Goal: Transaction & Acquisition: Purchase product/service

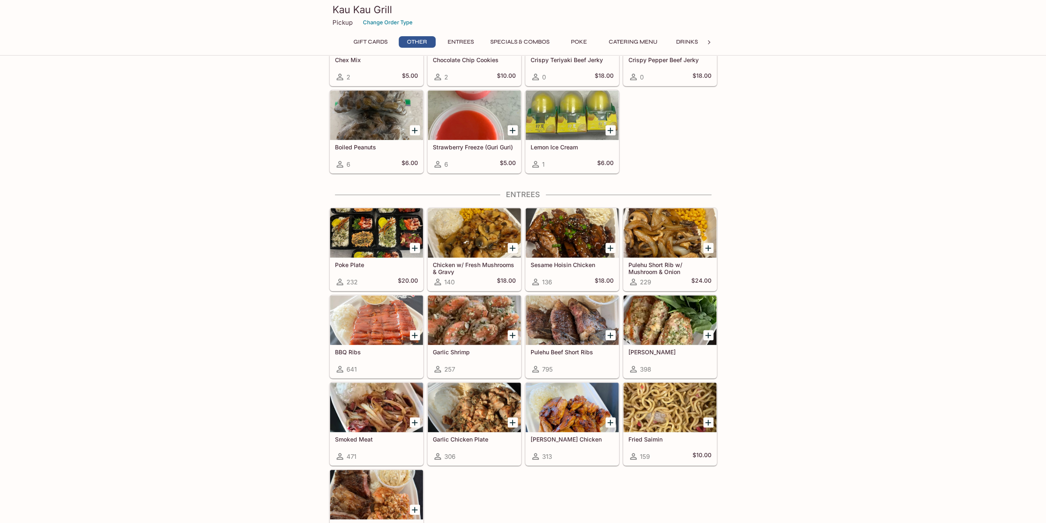
scroll to position [288, 0]
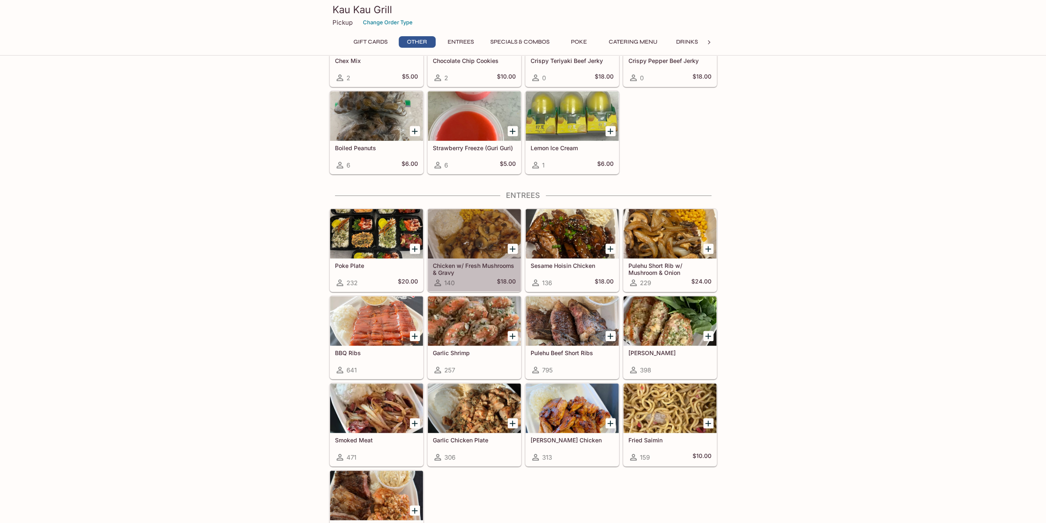
click at [466, 241] on div at bounding box center [474, 233] width 93 height 49
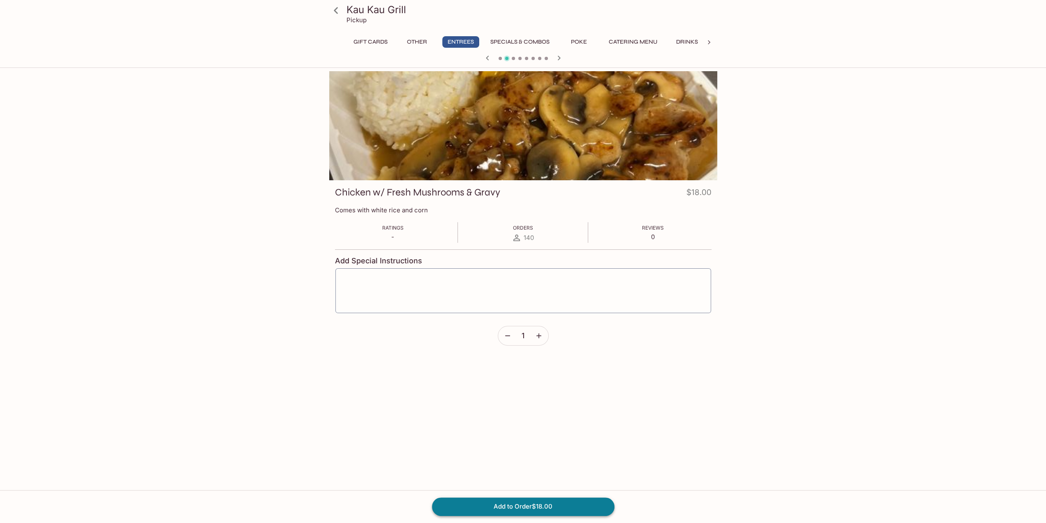
click at [544, 501] on button "Add to Order $18.00" at bounding box center [523, 506] width 183 height 18
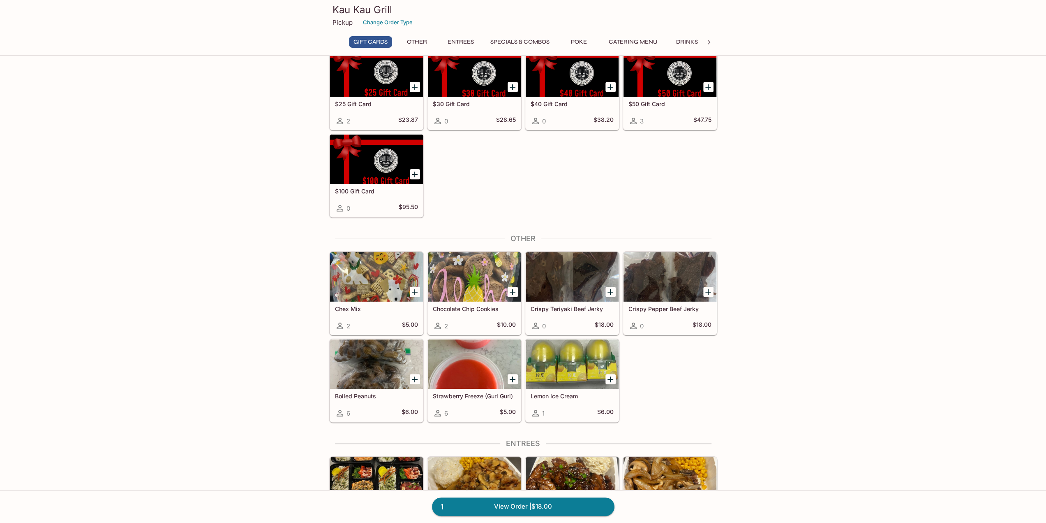
scroll to position [41, 0]
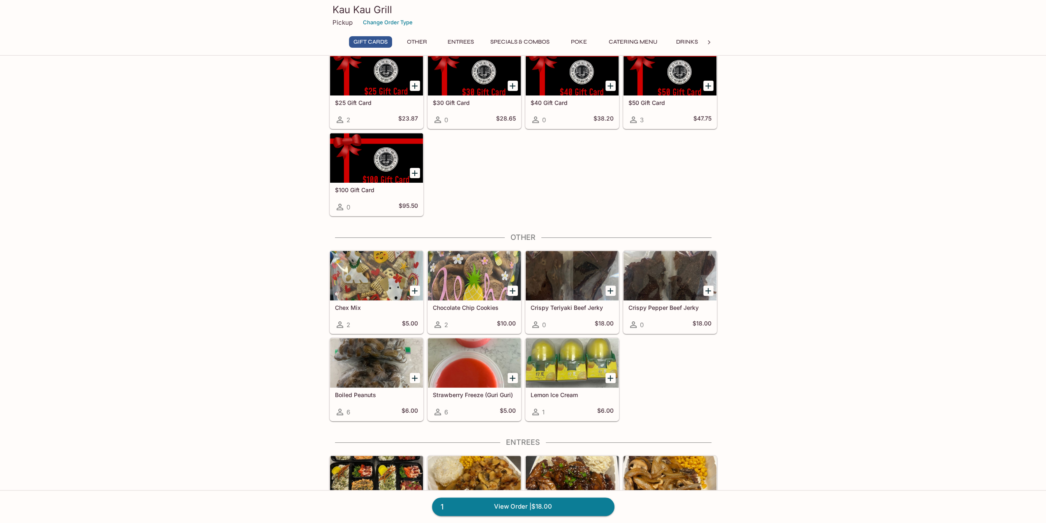
click at [380, 391] on h5 "Boiled Peanuts" at bounding box center [376, 394] width 83 height 7
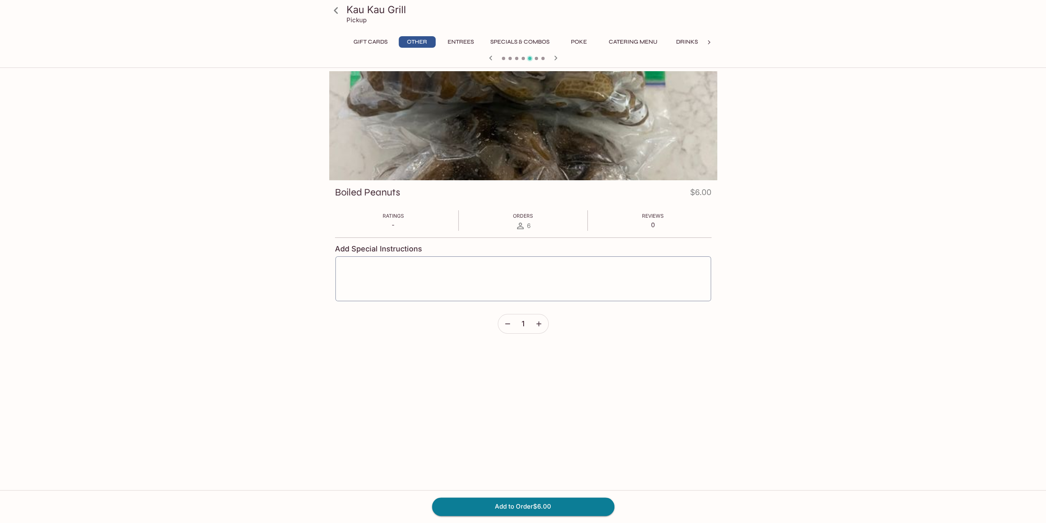
click at [336, 12] on icon at bounding box center [336, 10] width 4 height 7
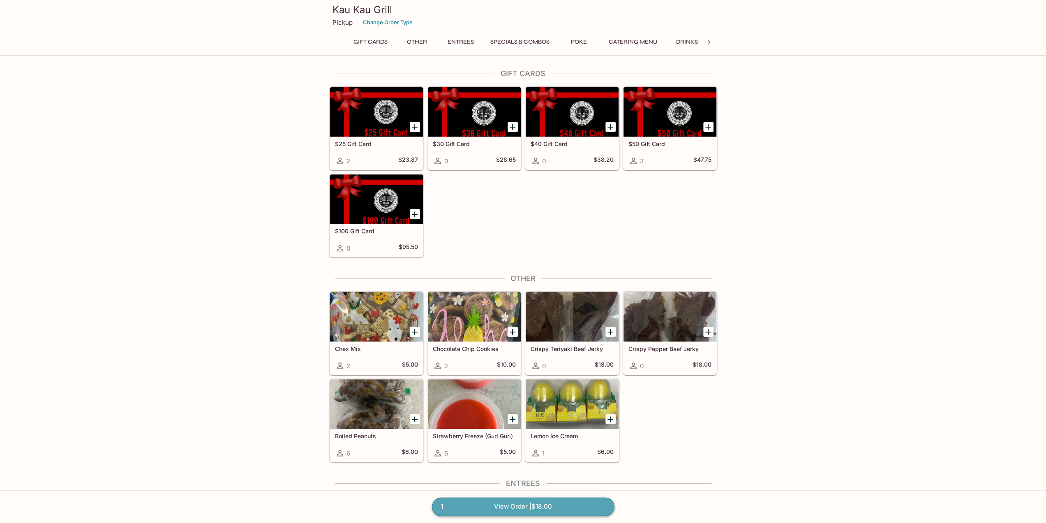
click at [504, 507] on link "1 View Order | $18.00" at bounding box center [523, 506] width 183 height 18
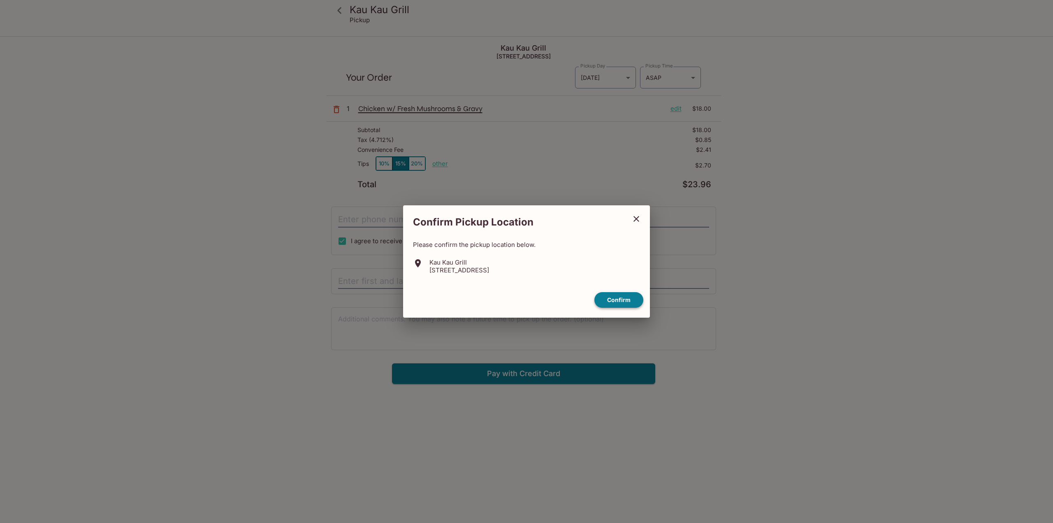
click at [622, 302] on button "Confirm" at bounding box center [618, 300] width 49 height 16
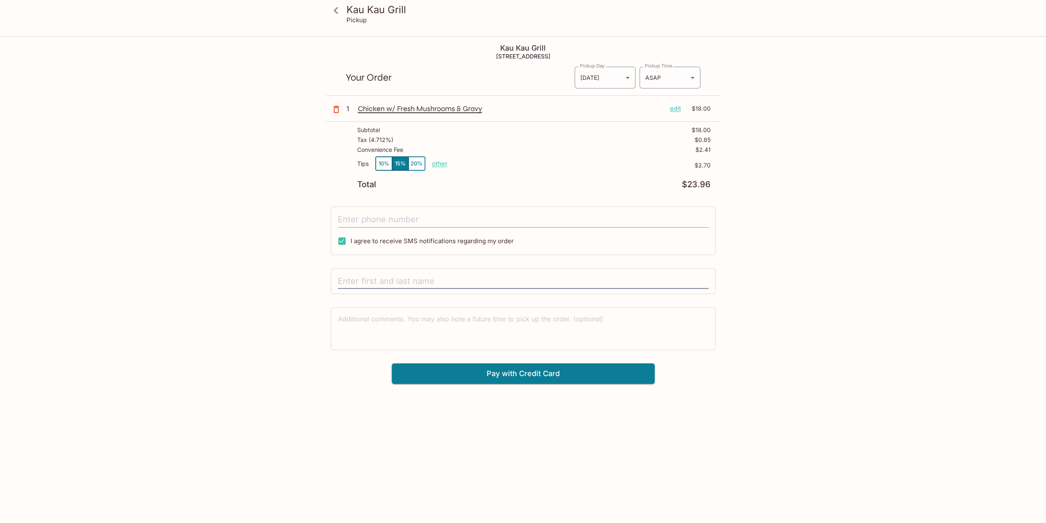
click at [389, 217] on input "tel" at bounding box center [523, 220] width 371 height 16
type input "[PHONE_NUMBER]"
click at [385, 277] on input "text" at bounding box center [523, 281] width 371 height 16
type input "[PERSON_NAME]"
click at [560, 418] on div "Kau Kau Grill Pickup Kau Kau Grill [STREET_ADDRESS] Your Order Pickup Day [DATE…" at bounding box center [523, 298] width 1046 height 523
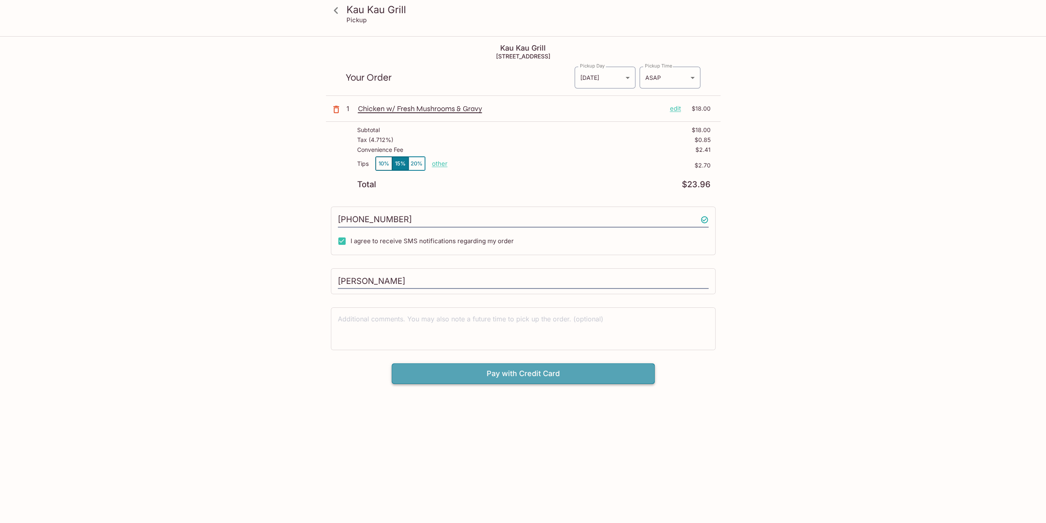
click at [523, 377] on button "Pay with Credit Card" at bounding box center [523, 373] width 263 height 21
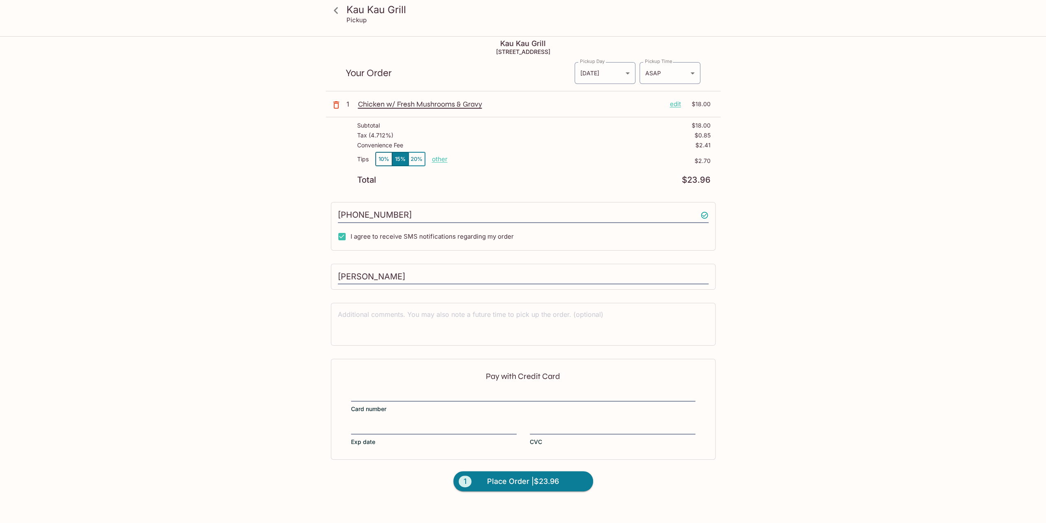
scroll to position [37, 0]
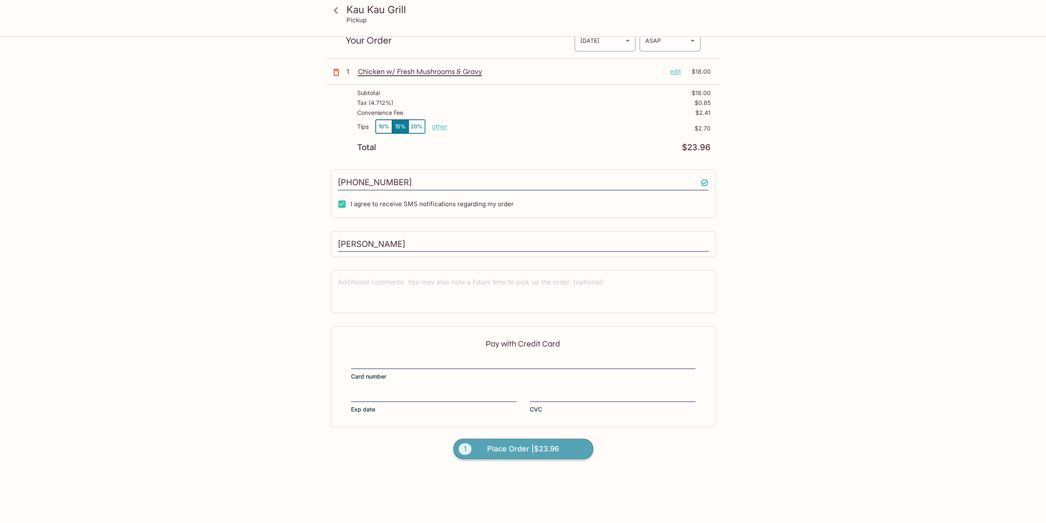
click at [528, 450] on span "Place Order | $23.96" at bounding box center [523, 448] width 72 height 13
